Goal: Task Accomplishment & Management: Use online tool/utility

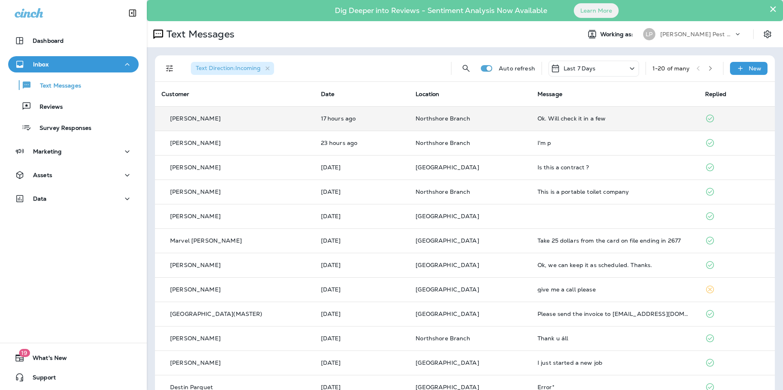
click at [207, 119] on p "[PERSON_NAME]" at bounding box center [195, 118] width 51 height 7
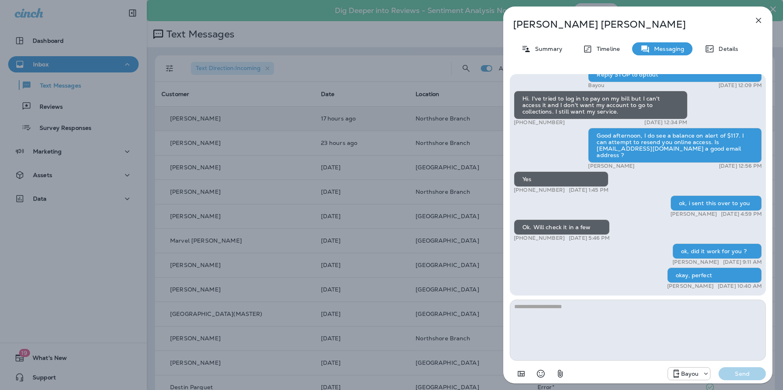
click at [756, 18] on icon "button" at bounding box center [758, 20] width 10 height 10
